Goal: Go to known website

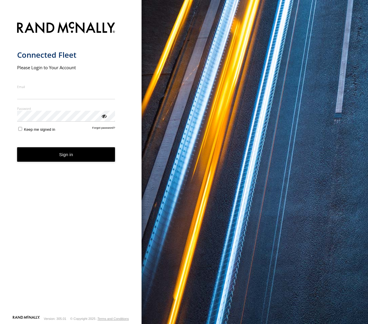
type input "**********"
click at [88, 167] on form "**********" at bounding box center [71, 166] width 108 height 297
click at [69, 160] on button "Sign in" at bounding box center [66, 154] width 98 height 14
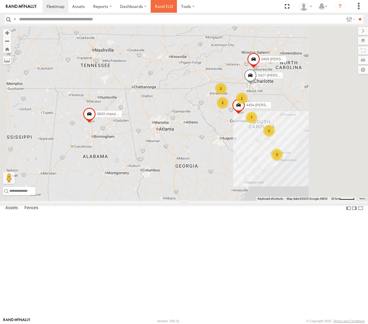
click at [163, 10] on link "Rand ELD" at bounding box center [164, 6] width 27 height 13
